Goal: Navigation & Orientation: Find specific page/section

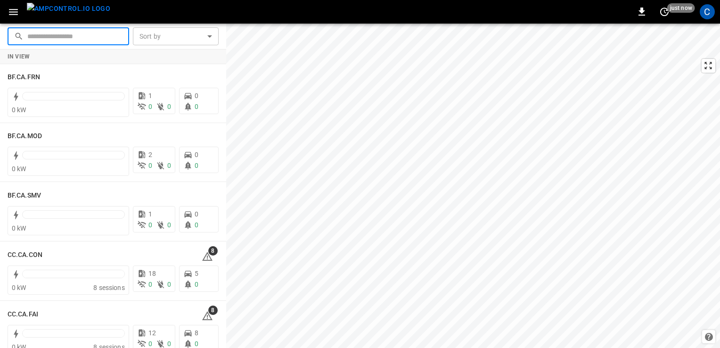
click at [85, 34] on input "text" at bounding box center [74, 35] width 95 height 17
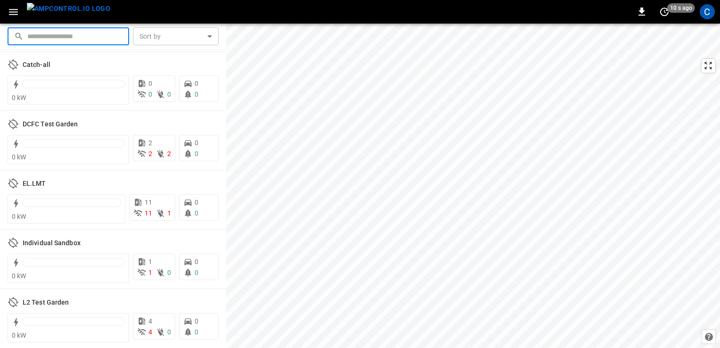
scroll to position [2104, 0]
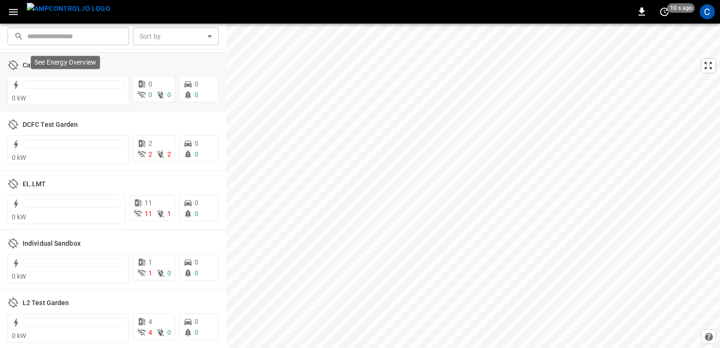
click at [36, 63] on p "See Energy Overview" at bounding box center [65, 61] width 62 height 9
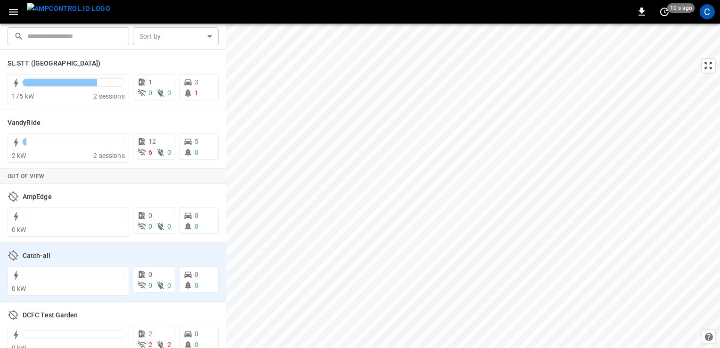
scroll to position [2104, 0]
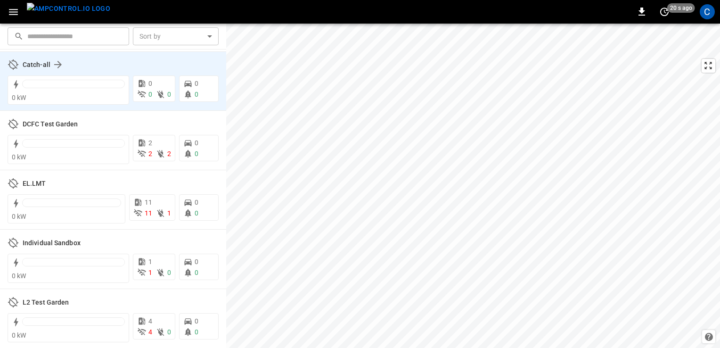
click at [21, 66] on div "Catch-all" at bounding box center [113, 65] width 211 height 18
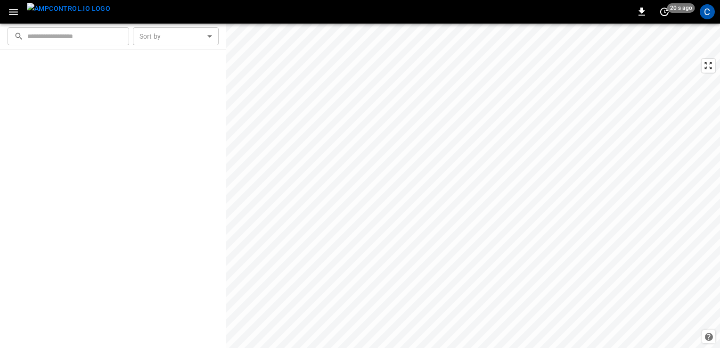
scroll to position [0, 0]
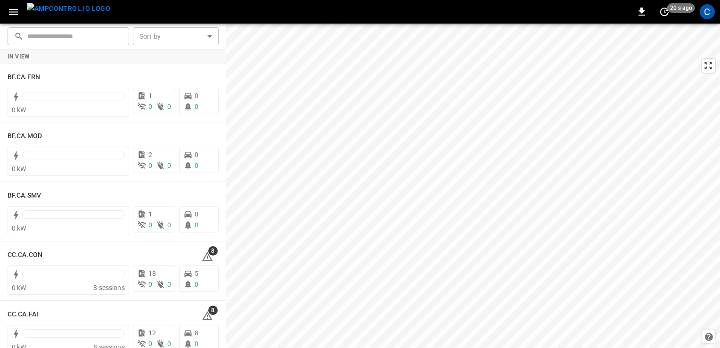
click at [27, 63] on div "In View" at bounding box center [113, 56] width 226 height 15
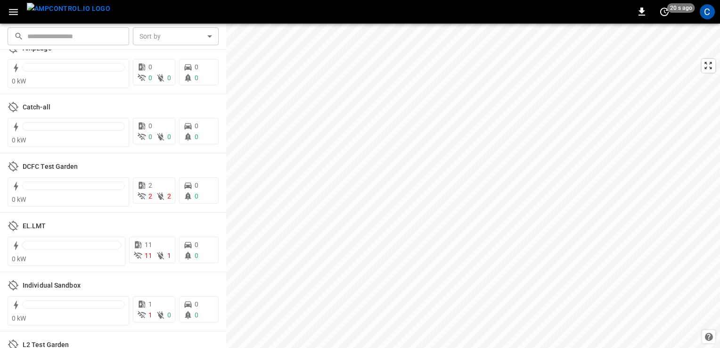
scroll to position [2104, 0]
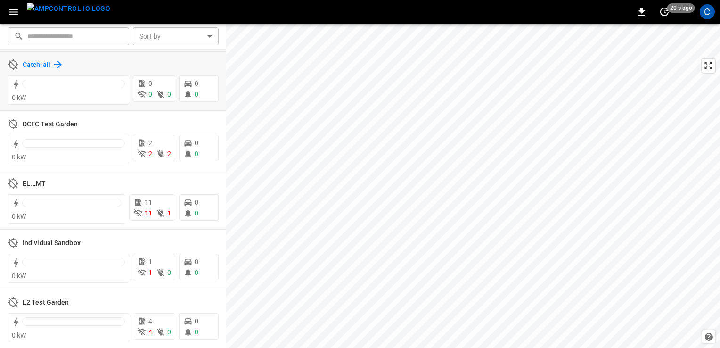
click at [56, 65] on icon at bounding box center [57, 64] width 11 height 11
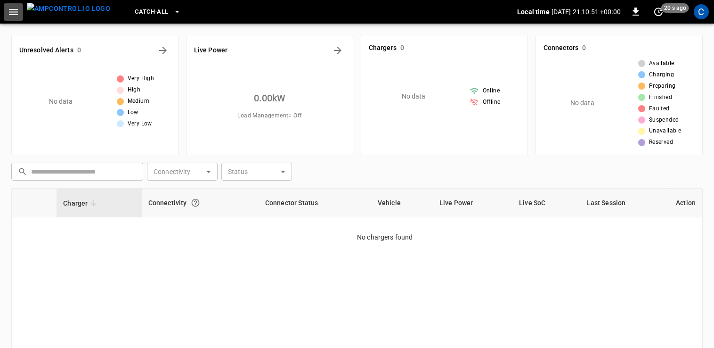
click at [13, 11] on icon "button" at bounding box center [13, 12] width 9 height 6
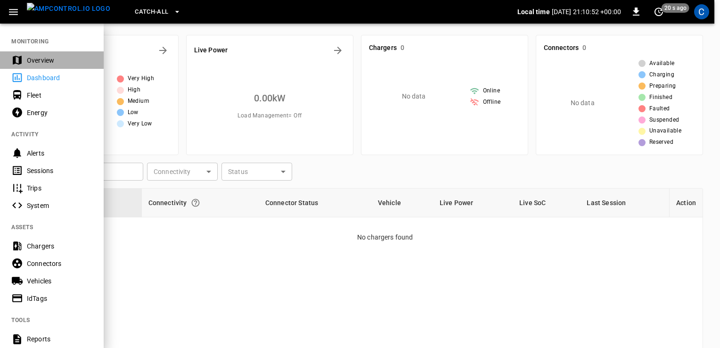
click at [42, 62] on div "Overview" at bounding box center [60, 60] width 66 height 9
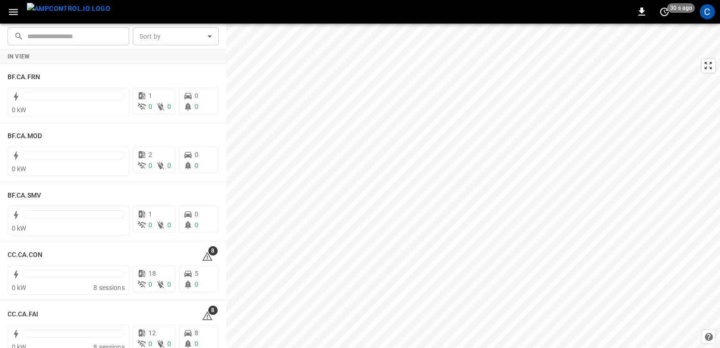
click at [149, 42] on body "0 30 s ago C ​ ​ Sort by ​ Sort by In View BF.CA.FRN 0 kW 1 0 0 0 0 BF.CA.MOD 0…" at bounding box center [360, 174] width 720 height 348
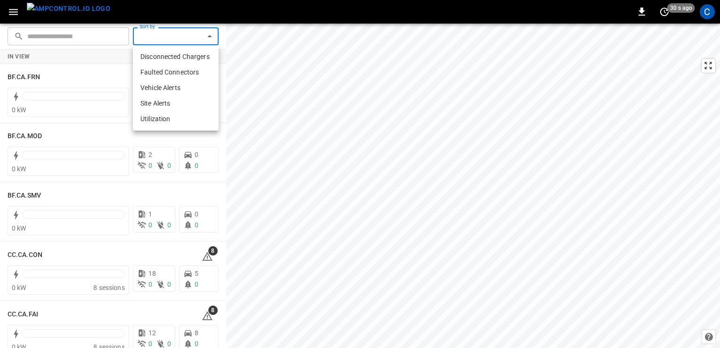
click at [77, 30] on div at bounding box center [360, 174] width 720 height 348
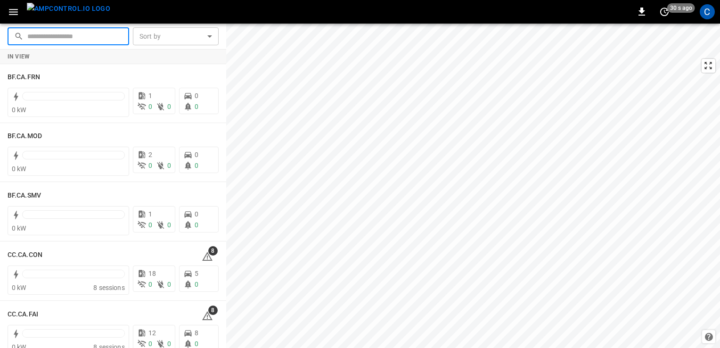
click at [75, 35] on input "text" at bounding box center [74, 35] width 95 height 17
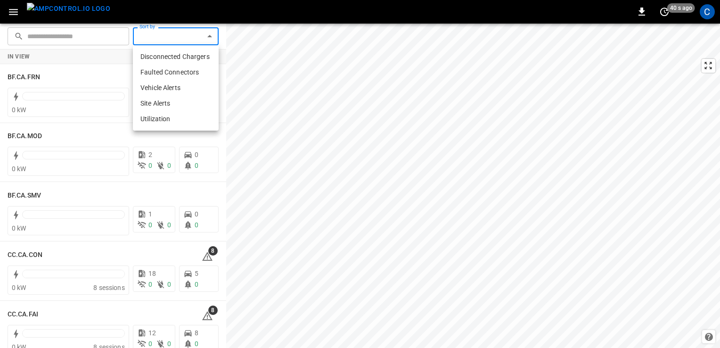
click at [167, 36] on body "0 40 s ago C ​ ​ Sort by ​ Sort by In View BF.CA.FRN 0 kW 1 0 0 0 0 BF.CA.MOD 0…" at bounding box center [360, 174] width 720 height 348
click at [35, 75] on div at bounding box center [360, 174] width 720 height 348
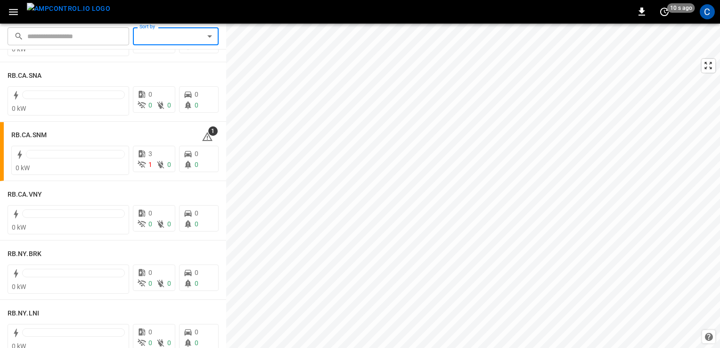
scroll to position [1600, 0]
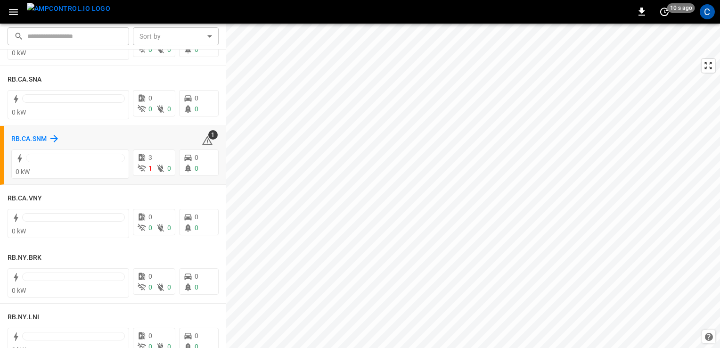
click at [30, 140] on h6 "RB.CA.SNM" at bounding box center [28, 139] width 35 height 10
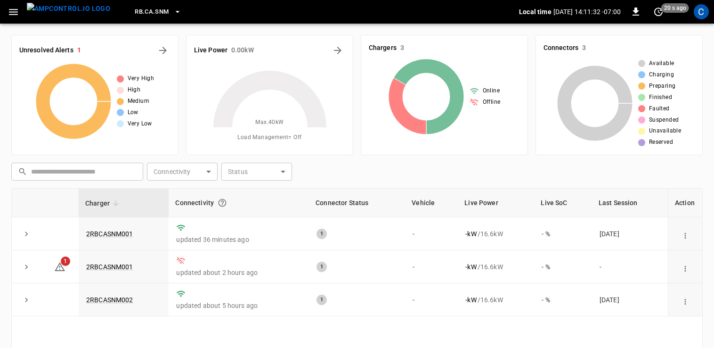
click at [135, 12] on span "RB.CA.SNM" at bounding box center [152, 12] width 34 height 11
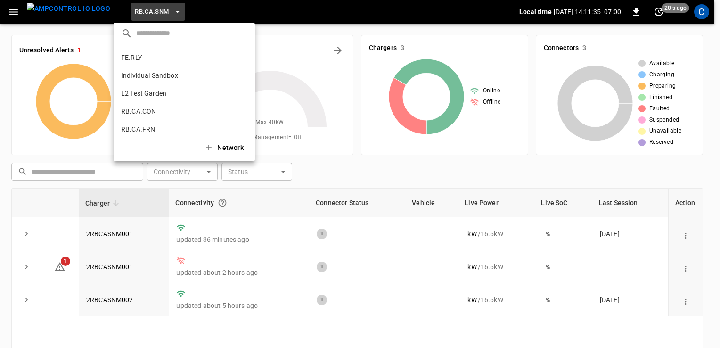
scroll to position [424, 0]
click at [15, 12] on div at bounding box center [360, 174] width 720 height 348
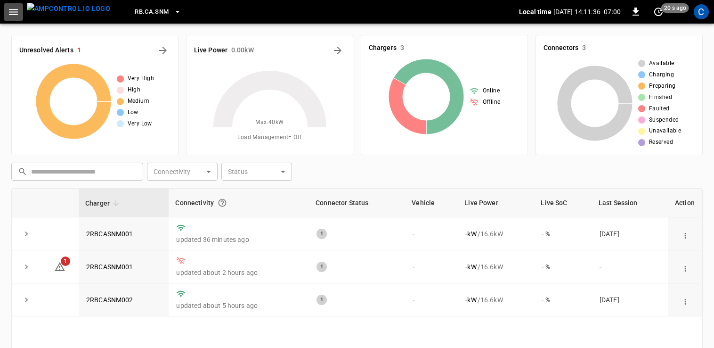
click at [15, 12] on icon "button" at bounding box center [13, 12] width 9 height 6
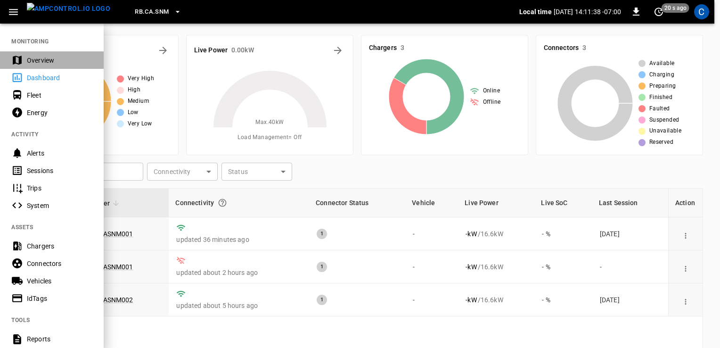
click at [40, 56] on div "Overview" at bounding box center [60, 60] width 66 height 9
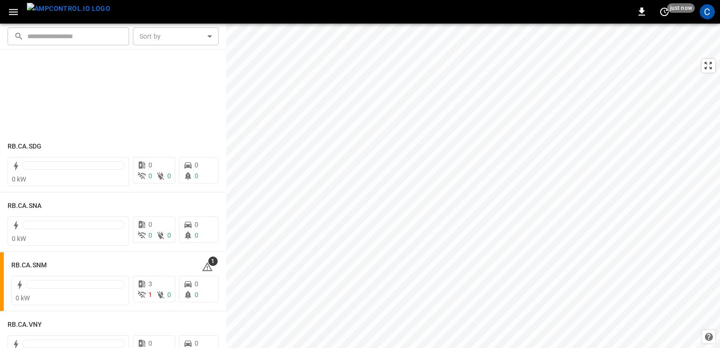
scroll to position [1700, 0]
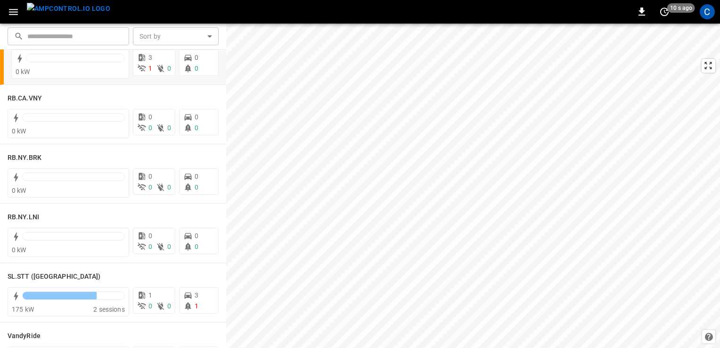
click at [99, 81] on div "RB.CA.SNM 1 0 kW 3 1 0 0 0" at bounding box center [113, 55] width 226 height 59
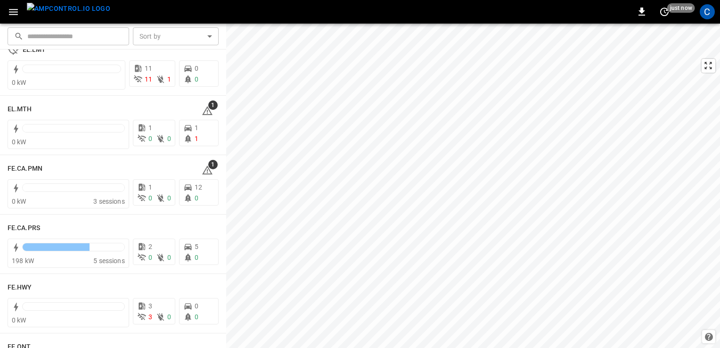
scroll to position [1236, 0]
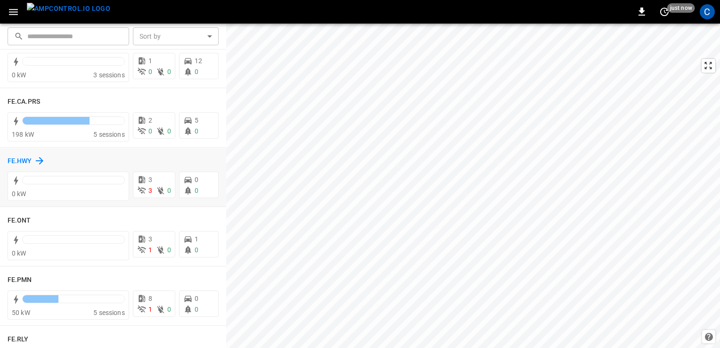
click at [27, 156] on h6 "FE.HWY" at bounding box center [20, 161] width 25 height 10
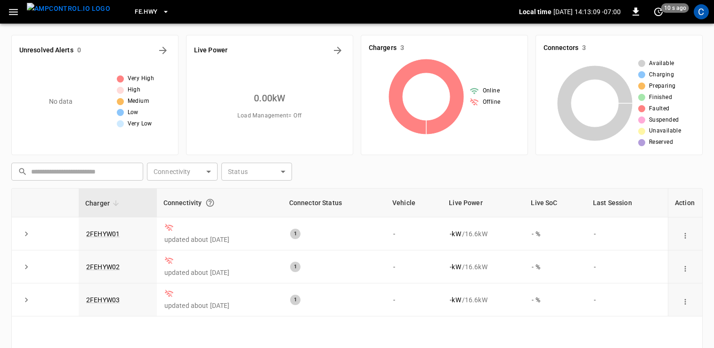
click at [11, 9] on icon "button" at bounding box center [13, 12] width 9 height 6
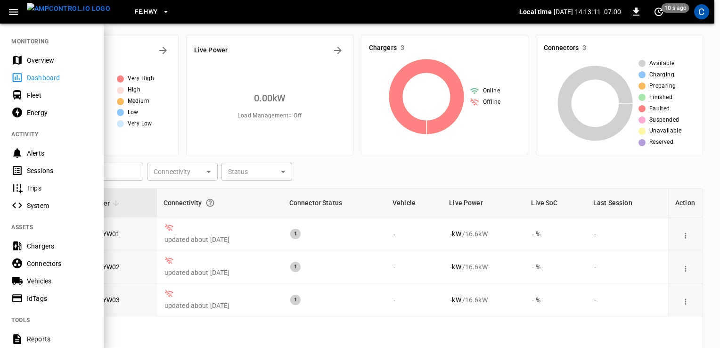
click at [36, 58] on div "Overview" at bounding box center [60, 60] width 66 height 9
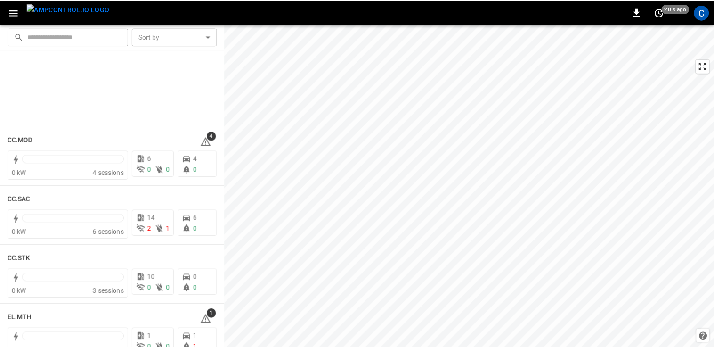
scroll to position [762, 0]
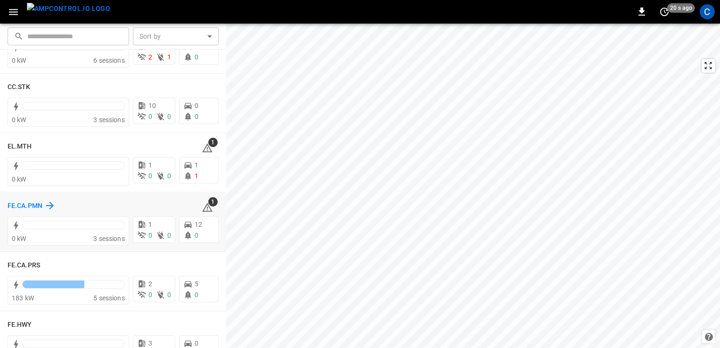
click at [36, 201] on h6 "FE.CA.PMN" at bounding box center [25, 206] width 35 height 10
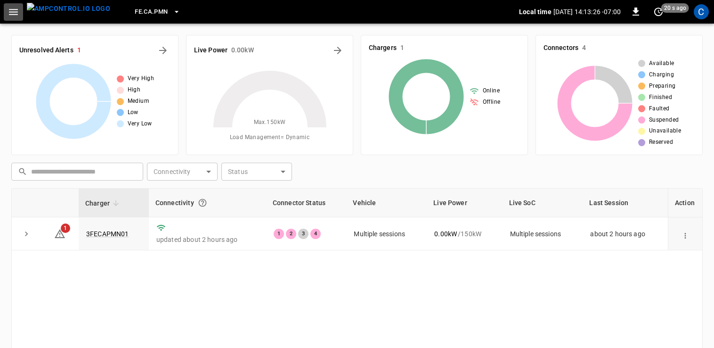
click at [12, 8] on icon "button" at bounding box center [14, 12] width 12 height 12
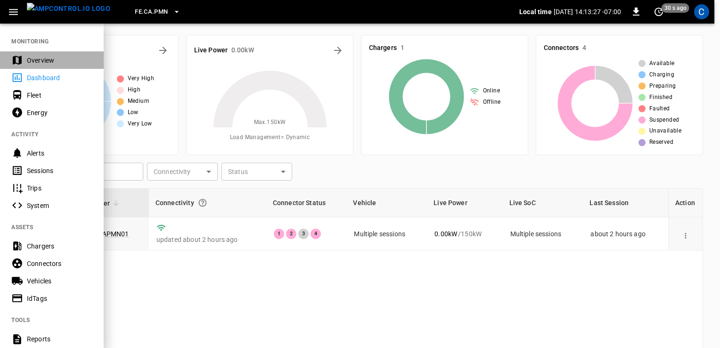
click at [34, 61] on div "Overview" at bounding box center [60, 60] width 66 height 9
